Goal: Task Accomplishment & Management: Use online tool/utility

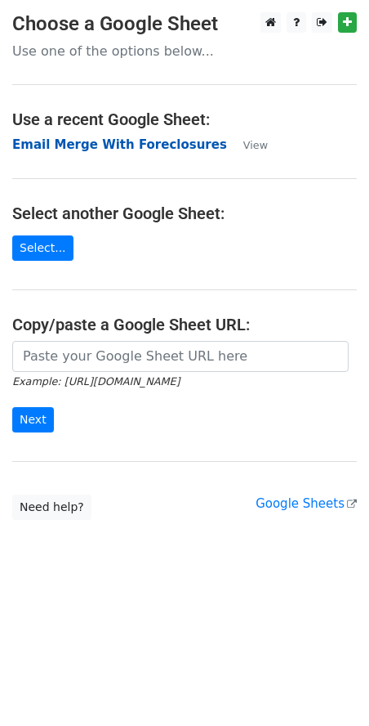
click at [117, 148] on strong "Email Merge With Foreclosures" at bounding box center [119, 144] width 215 height 15
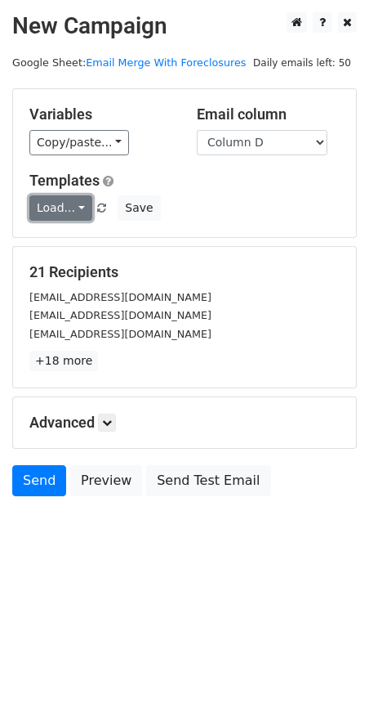
click at [75, 215] on link "Load..." at bounding box center [60, 207] width 63 height 25
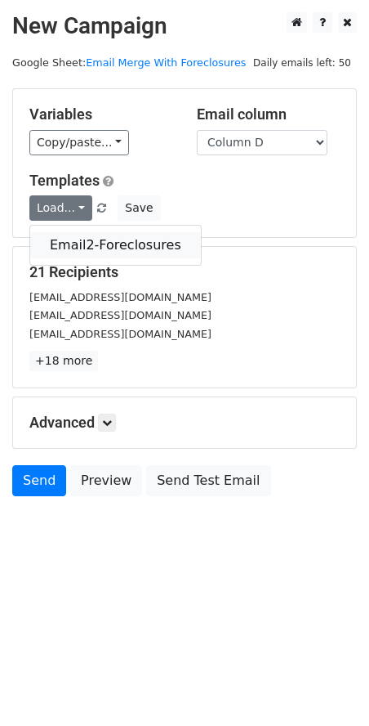
click at [85, 244] on link "Email2-Foreclosures" at bounding box center [115, 245] width 171 height 26
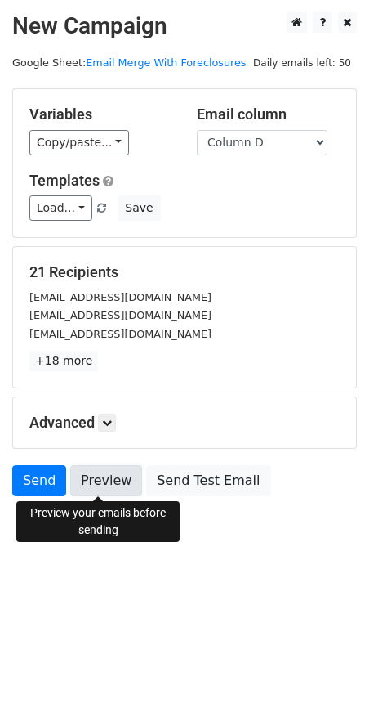
click at [107, 479] on link "Preview" at bounding box center [106, 480] width 72 height 31
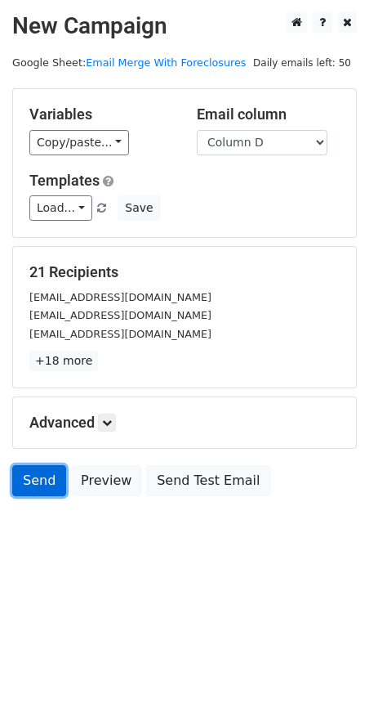
click at [45, 476] on link "Send" at bounding box center [39, 480] width 54 height 31
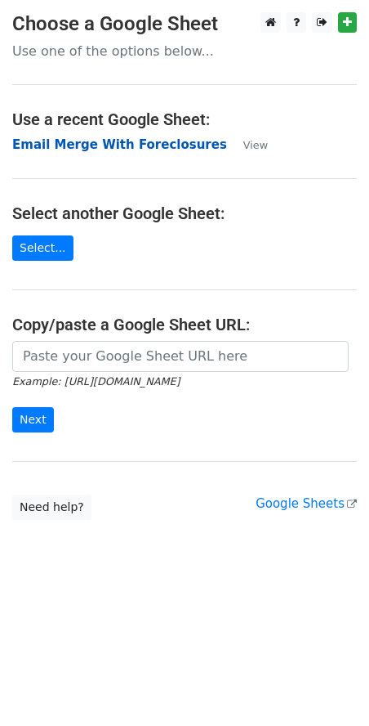
click at [118, 147] on strong "Email Merge With Foreclosures" at bounding box center [119, 144] width 215 height 15
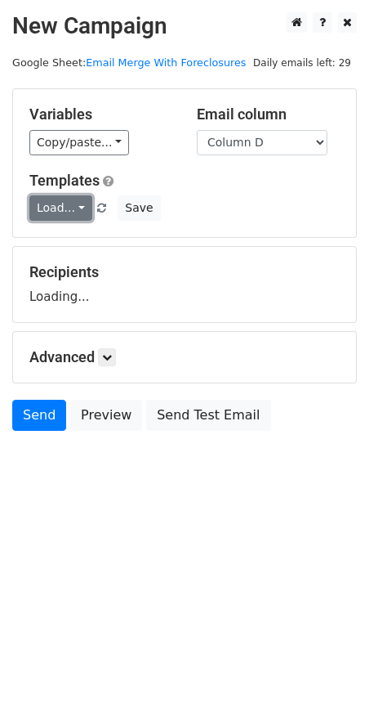
click at [77, 209] on link "Load..." at bounding box center [60, 207] width 63 height 25
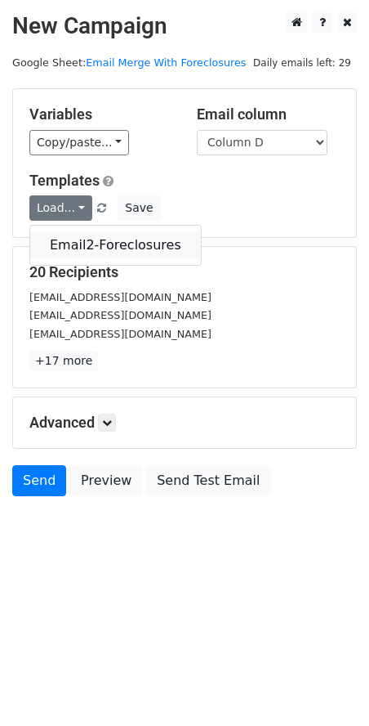
click at [86, 244] on link "Email2-Foreclosures" at bounding box center [115, 245] width 171 height 26
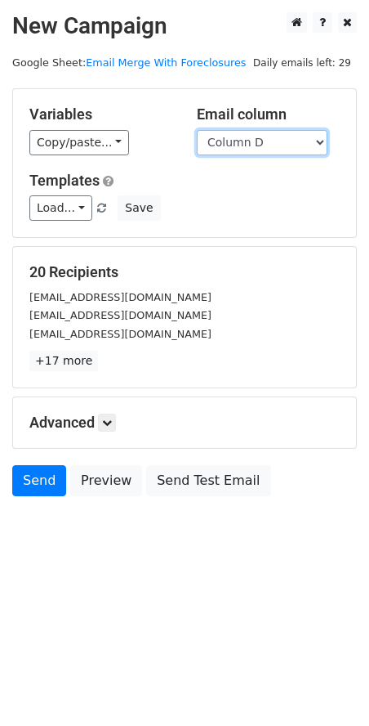
click at [320, 142] on select "Column A Column B Column C Column D Column E" at bounding box center [262, 142] width 131 height 25
select select "Column E"
click at [197, 130] on select "Column A Column B Column C Column D Column E" at bounding box center [262, 142] width 131 height 25
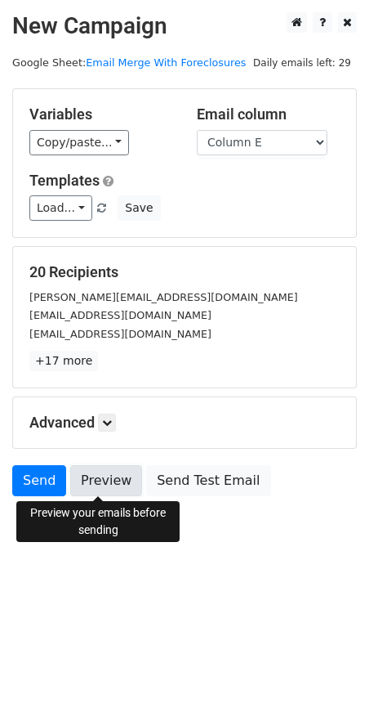
click at [98, 480] on link "Preview" at bounding box center [106, 480] width 72 height 31
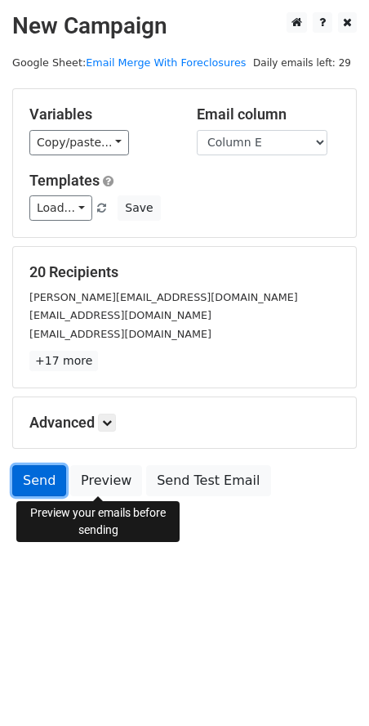
click at [38, 478] on link "Send" at bounding box center [39, 480] width 54 height 31
